Goal: Task Accomplishment & Management: Use online tool/utility

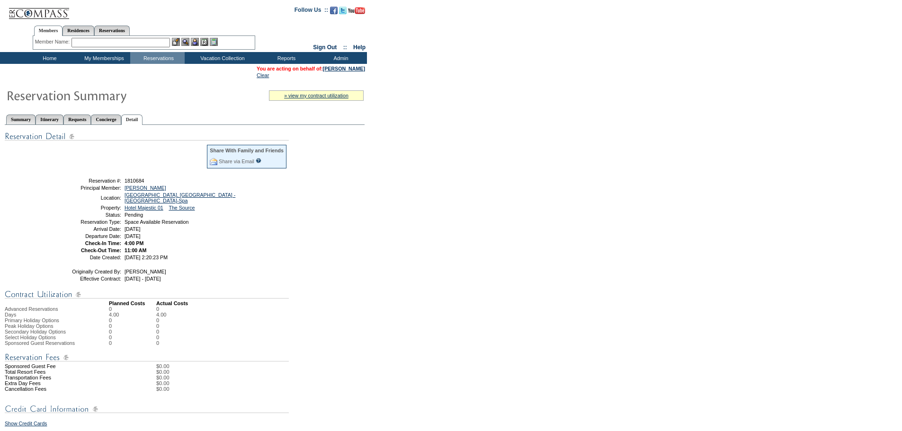
click at [268, 336] on div "Share With Family and Friends Share via Email Share Reservation Information Ple…" at bounding box center [185, 405] width 360 height 561
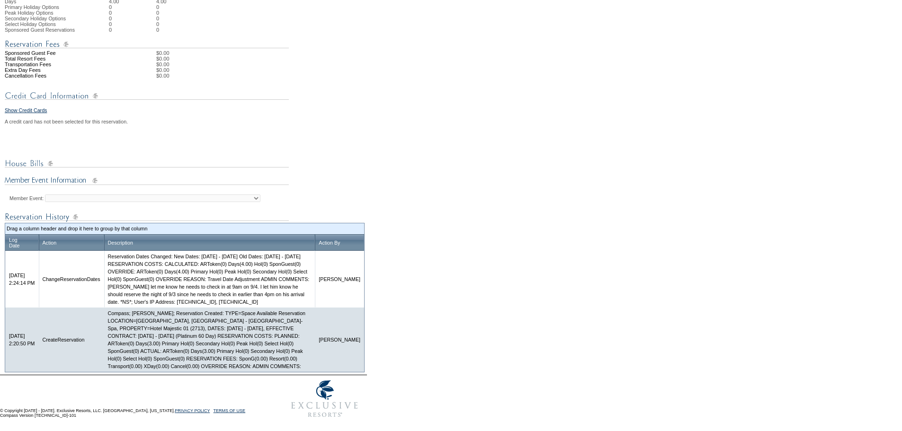
scroll to position [344, 0]
click at [386, 145] on form "Follow Us ::" at bounding box center [451, 55] width 902 height 736
click at [391, 108] on form "Follow Us ::" at bounding box center [451, 55] width 902 height 736
click at [394, 115] on form "Follow Us ::" at bounding box center [451, 55] width 902 height 736
click at [373, 98] on form "Follow Us ::" at bounding box center [451, 55] width 902 height 736
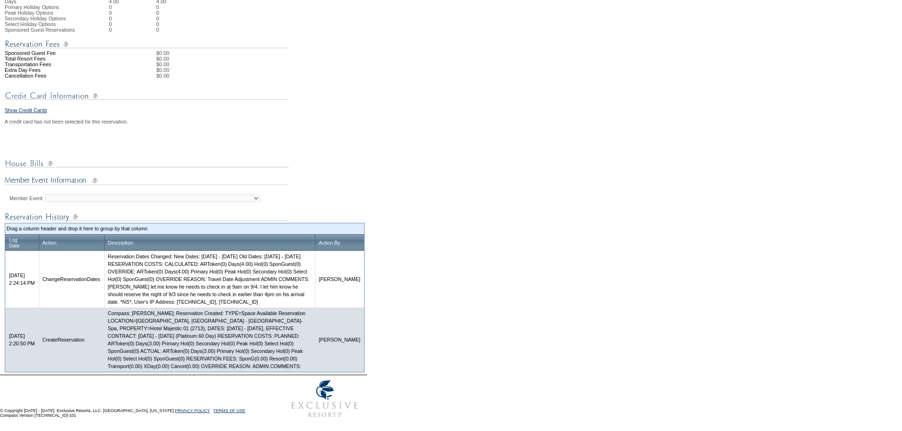
click at [356, 113] on td "Show Credit Cards A credit card has not been selected for this reservation. Mem…" at bounding box center [185, 124] width 360 height 44
click at [352, 118] on td "Show Credit Cards A credit card has not been selected for this reservation. Mem…" at bounding box center [185, 124] width 360 height 44
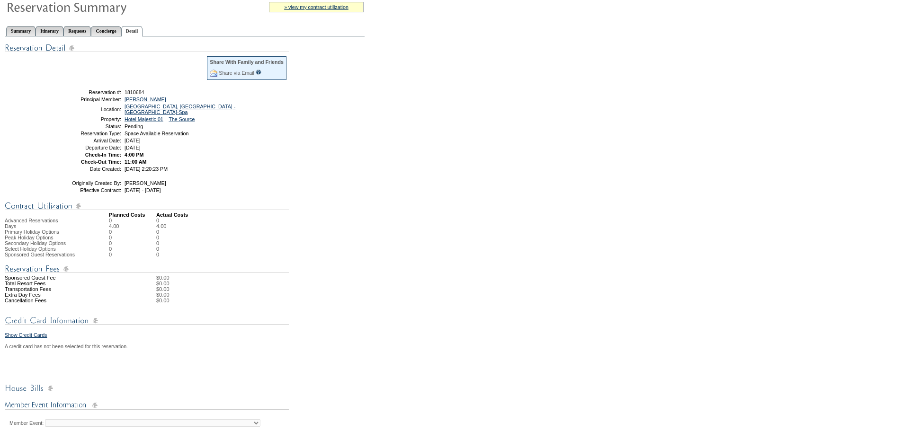
scroll to position [0, 0]
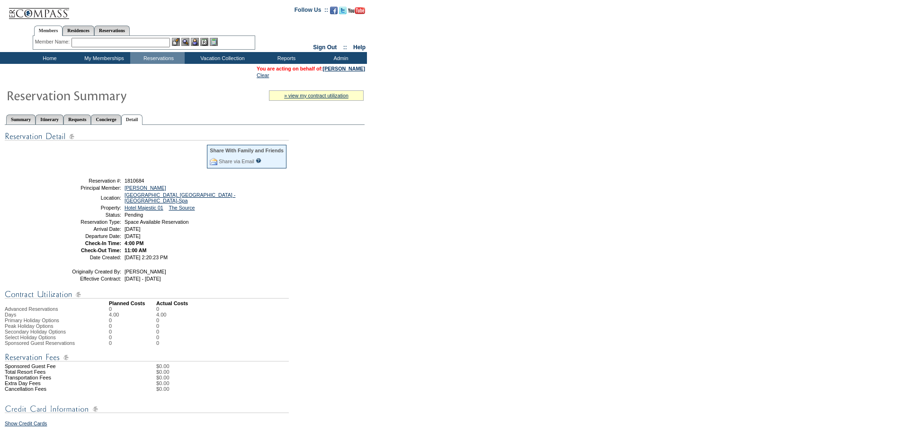
click at [121, 43] on input "text" at bounding box center [120, 42] width 98 height 9
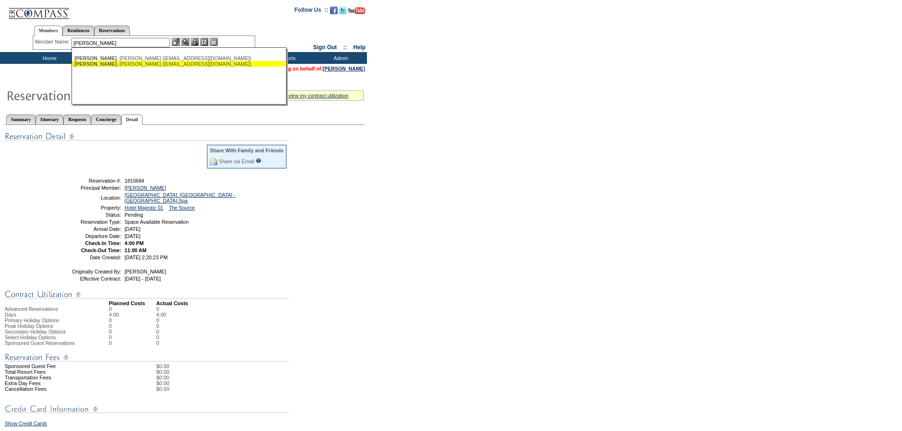
click at [141, 61] on div "[PERSON_NAME] ([EMAIL_ADDRESS][DOMAIN_NAME])" at bounding box center [178, 64] width 208 height 6
type input "[PERSON_NAME] ([EMAIL_ADDRESS][DOMAIN_NAME])"
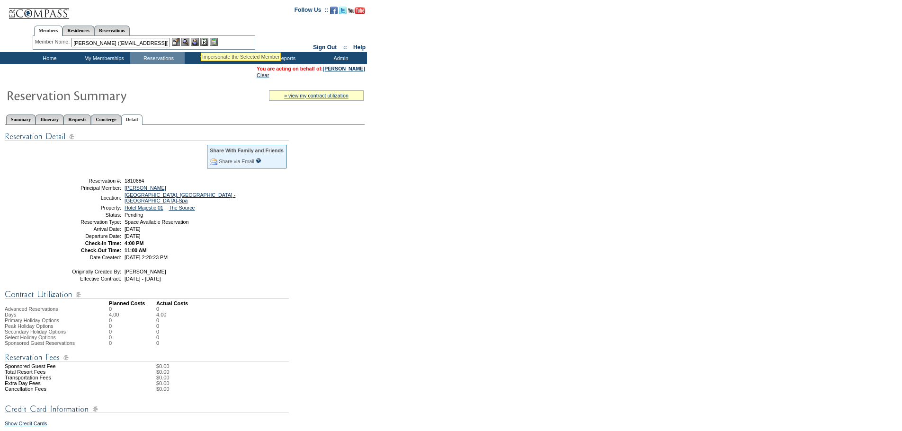
click at [199, 40] on img at bounding box center [195, 42] width 8 height 8
click at [186, 41] on img at bounding box center [185, 42] width 8 height 8
